Goal: Information Seeking & Learning: Check status

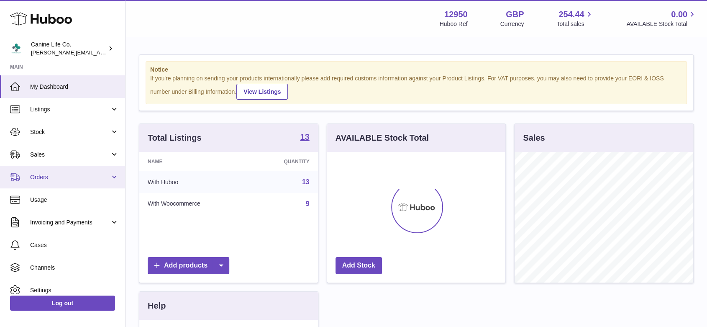
scroll to position [418034, 417986]
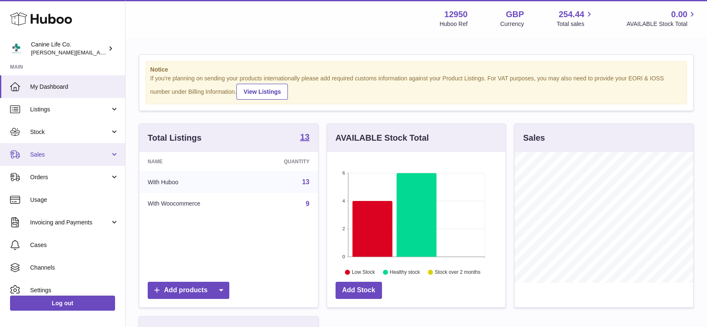
click at [52, 153] on span "Sales" at bounding box center [70, 155] width 80 height 8
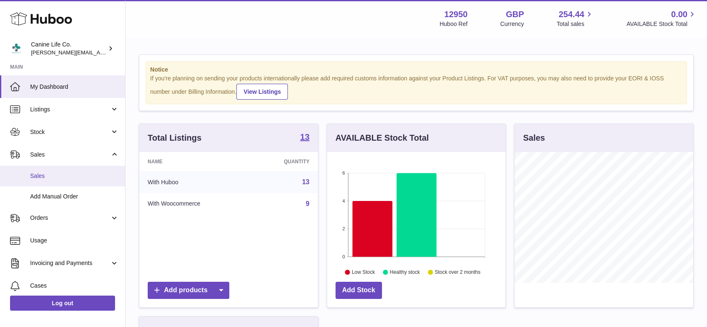
click at [51, 172] on span "Sales" at bounding box center [74, 176] width 89 height 8
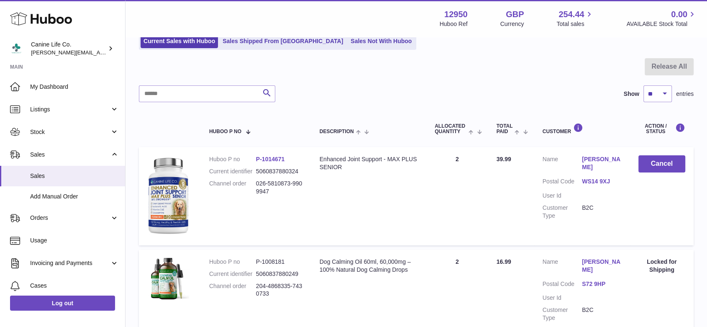
scroll to position [33, 0]
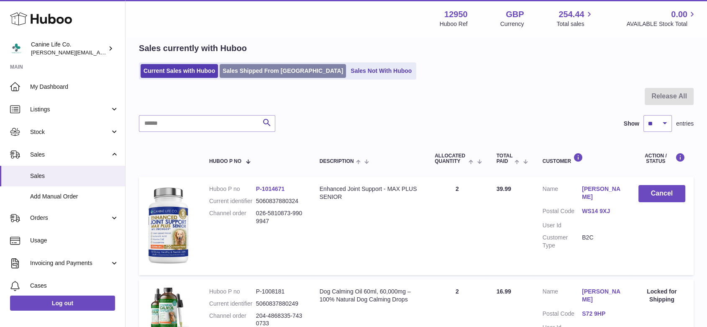
click at [262, 68] on link "Sales Shipped From [GEOGRAPHIC_DATA]" at bounding box center [283, 71] width 126 height 14
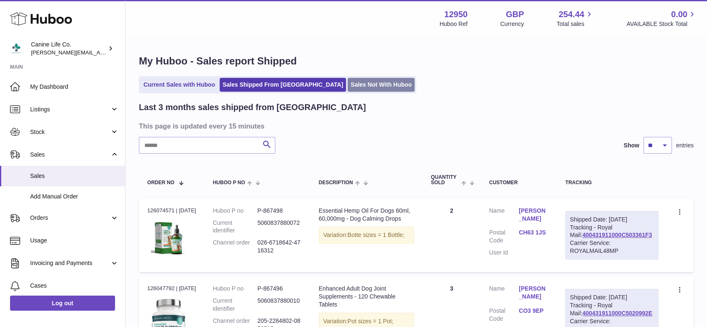
click at [347, 83] on link "Sales Not With Huboo" at bounding box center [380, 85] width 67 height 14
